Goal: Task Accomplishment & Management: Use online tool/utility

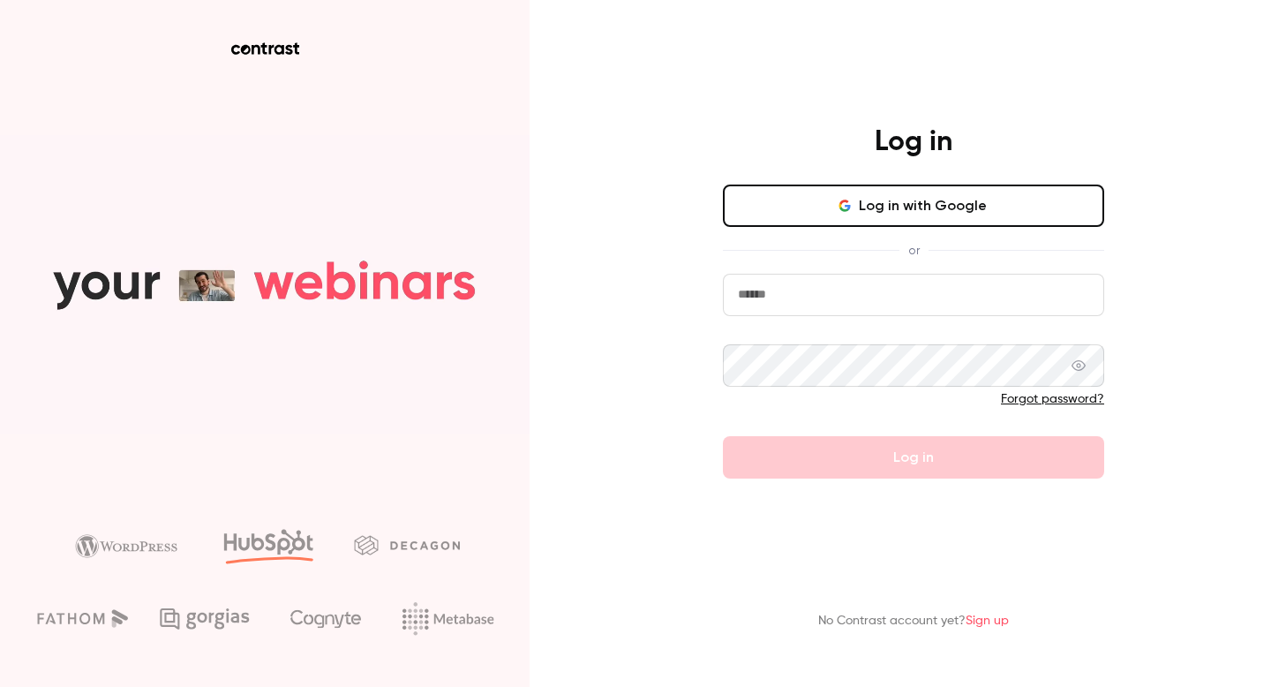
click at [781, 200] on button "Log in with Google" at bounding box center [913, 206] width 381 height 42
